Goal: Transaction & Acquisition: Subscribe to service/newsletter

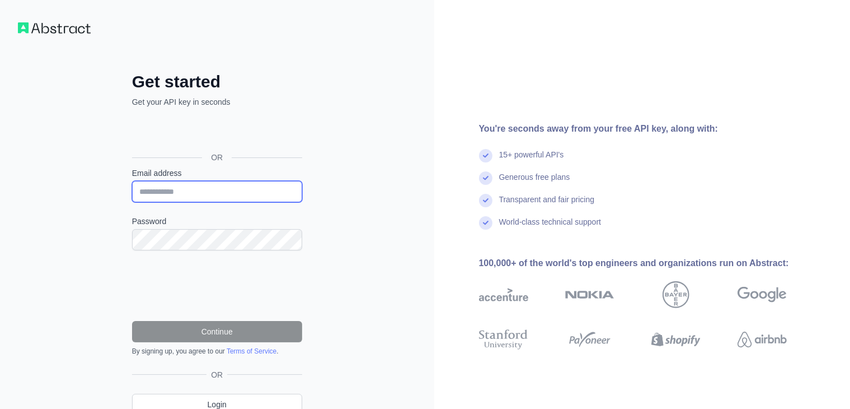
click at [168, 193] on input "Email address" at bounding box center [217, 191] width 170 height 21
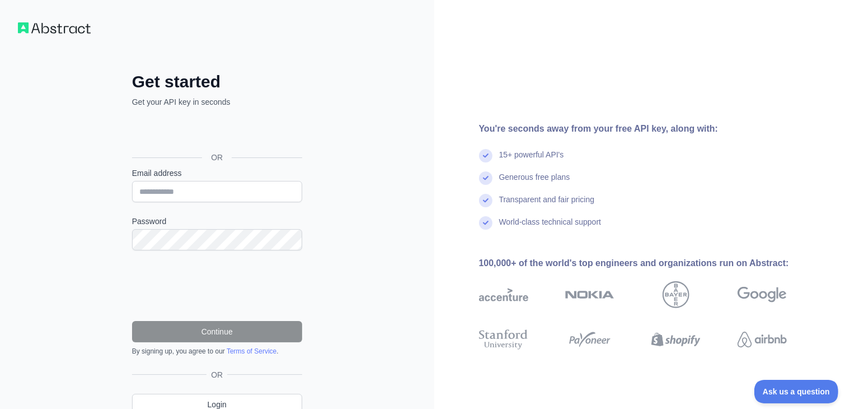
click at [105, 196] on div "Get started Get your API key in seconds OR Email address Password Continue By s…" at bounding box center [217, 230] width 434 height 460
click at [207, 191] on input "Email address" at bounding box center [217, 191] width 170 height 21
type input "**********"
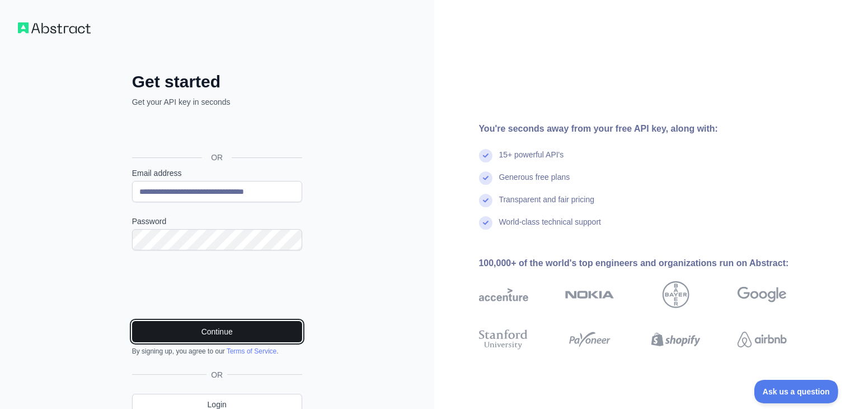
click at [195, 332] on button "Continue" at bounding box center [217, 331] width 170 height 21
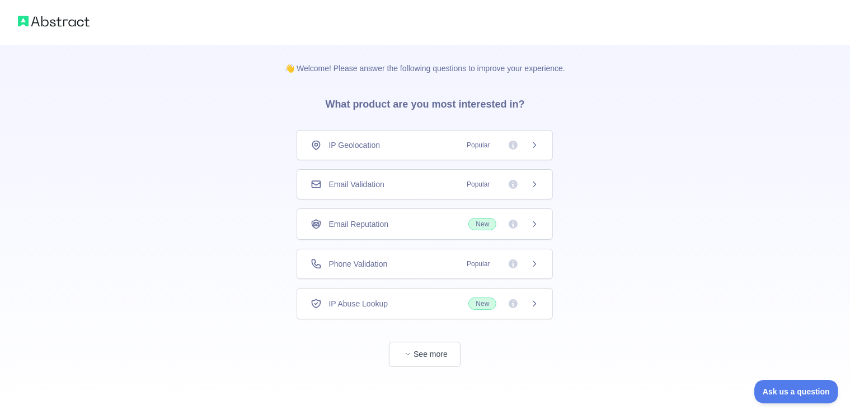
click at [369, 268] on span "Phone Validation" at bounding box center [358, 263] width 59 height 11
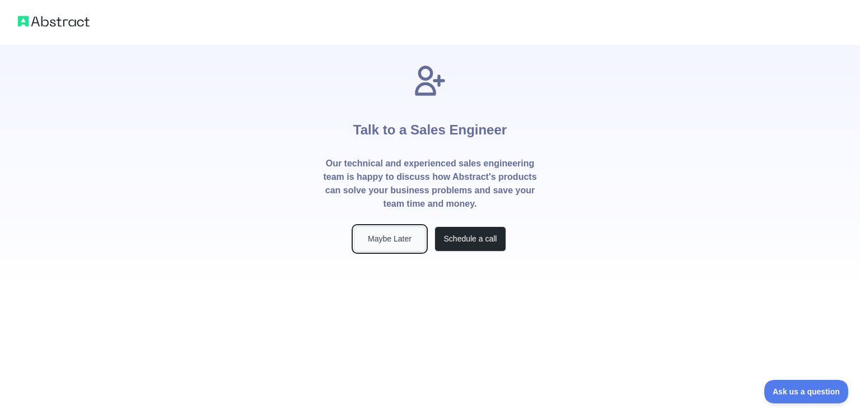
click at [390, 242] on button "Maybe Later" at bounding box center [390, 238] width 72 height 25
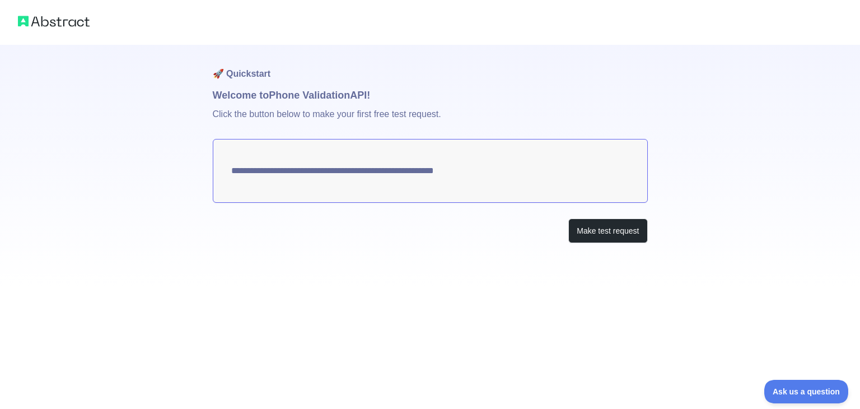
click at [394, 260] on div "**********" at bounding box center [430, 166] width 435 height 243
click at [611, 235] on button "Make test request" at bounding box center [607, 230] width 79 height 25
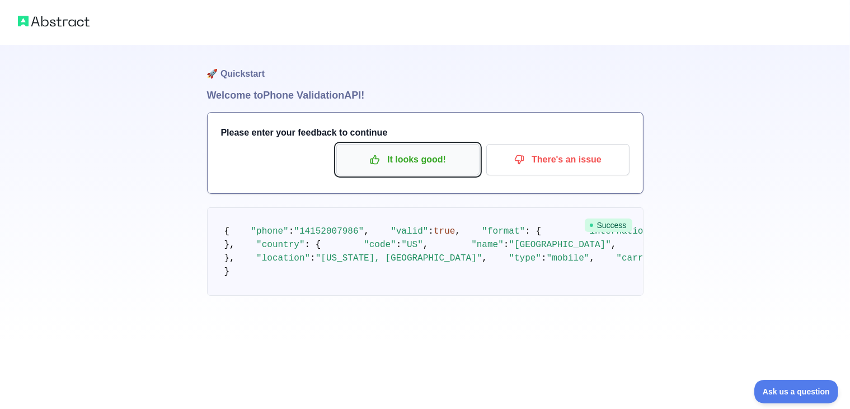
click at [417, 162] on p "It looks good!" at bounding box center [408, 159] width 126 height 19
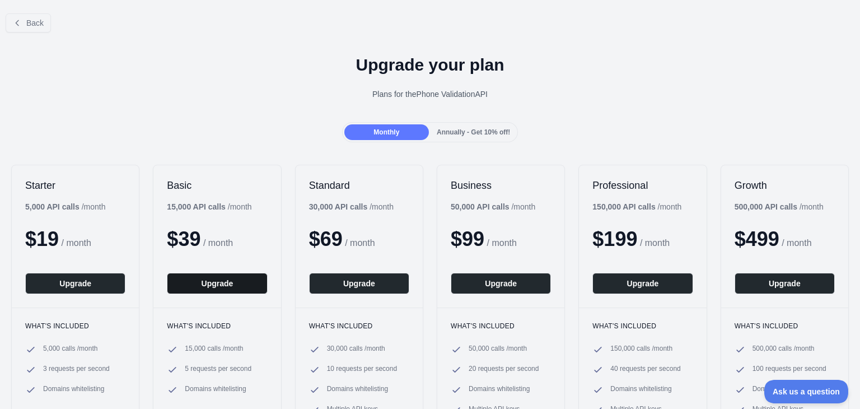
click at [236, 283] on button "Upgrade" at bounding box center [217, 283] width 100 height 21
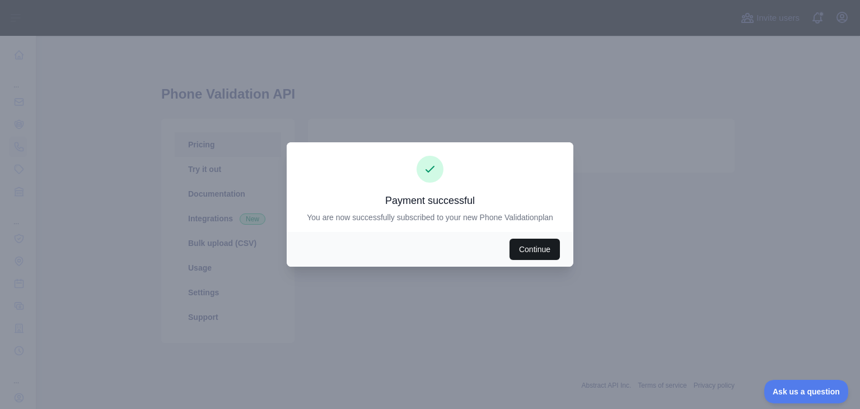
click at [531, 251] on button "Continue" at bounding box center [534, 248] width 50 height 21
